Goal: Task Accomplishment & Management: Manage account settings

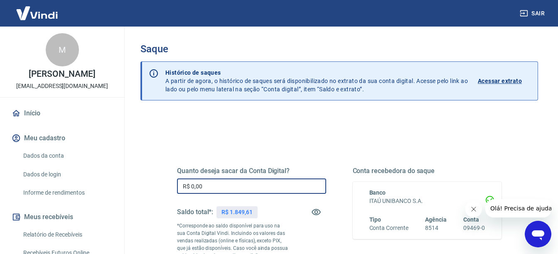
click at [235, 190] on input "R$ 0,00" at bounding box center [251, 186] width 149 height 15
type input "R$ 1.840,00"
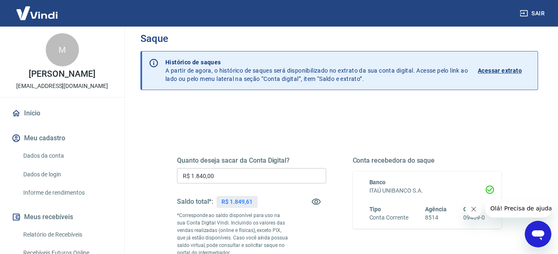
click at [155, 197] on div "Quanto deseja sacar da Conta Digital? R$ 1.840,00 ​ Saldo total*: R$ 1.849,61 *…" at bounding box center [339, 255] width 398 height 305
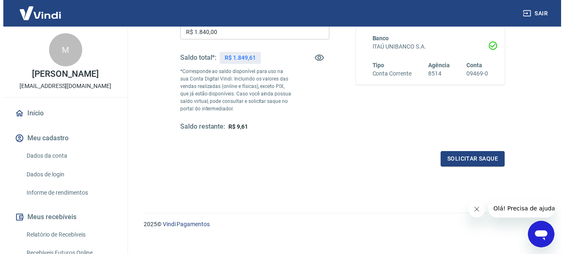
scroll to position [164, 0]
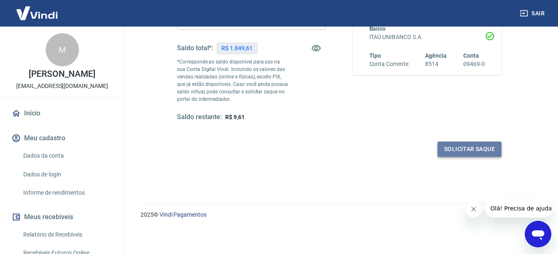
click at [464, 151] on button "Solicitar saque" at bounding box center [470, 149] width 64 height 15
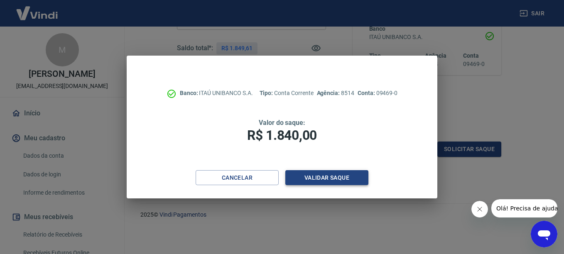
click at [316, 177] on button "Validar saque" at bounding box center [326, 177] width 83 height 15
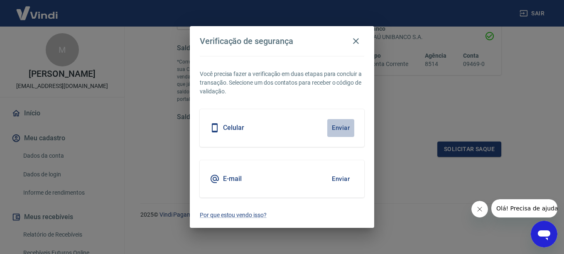
click at [339, 131] on button "Enviar" at bounding box center [340, 127] width 27 height 17
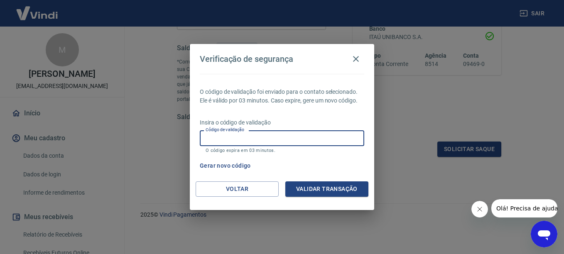
click at [241, 138] on input "Código de validação" at bounding box center [282, 137] width 165 height 15
type input "196144"
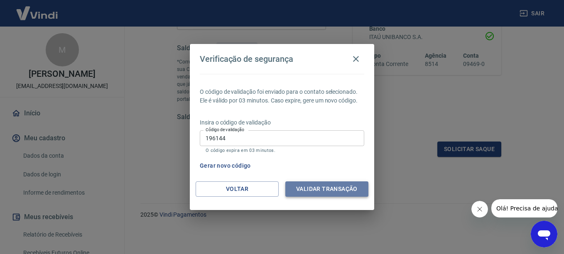
click at [310, 192] on button "Validar transação" at bounding box center [326, 189] width 83 height 15
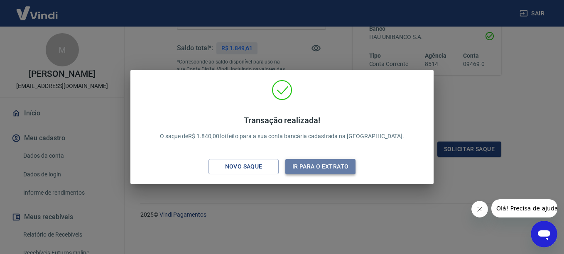
click at [317, 167] on button "Ir para o extrato" at bounding box center [320, 166] width 70 height 15
